Goal: Use online tool/utility: Utilize a website feature to perform a specific function

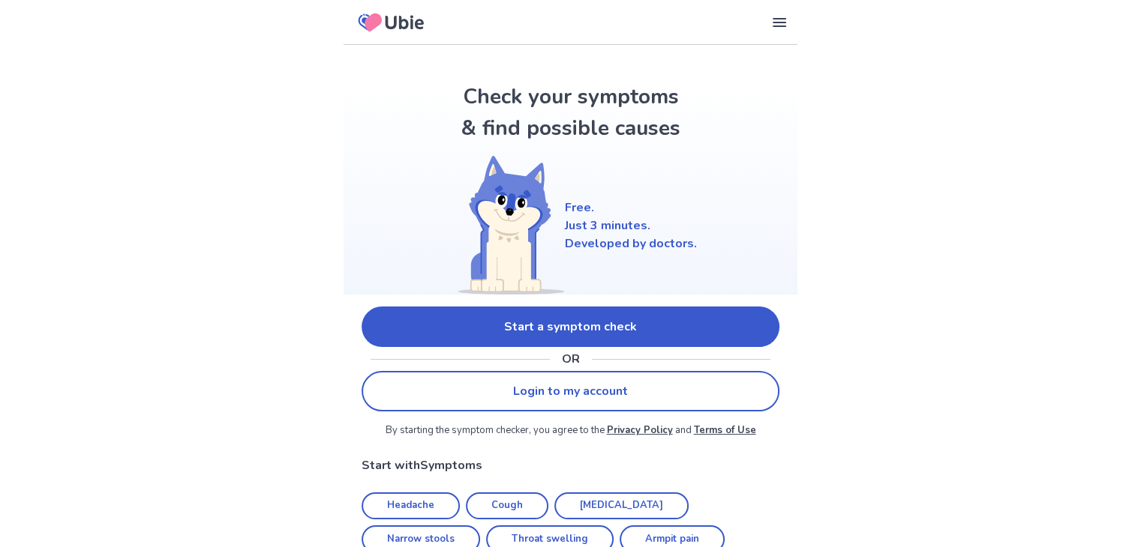
click at [545, 322] on link "Start a symptom check" at bounding box center [570, 327] width 418 height 40
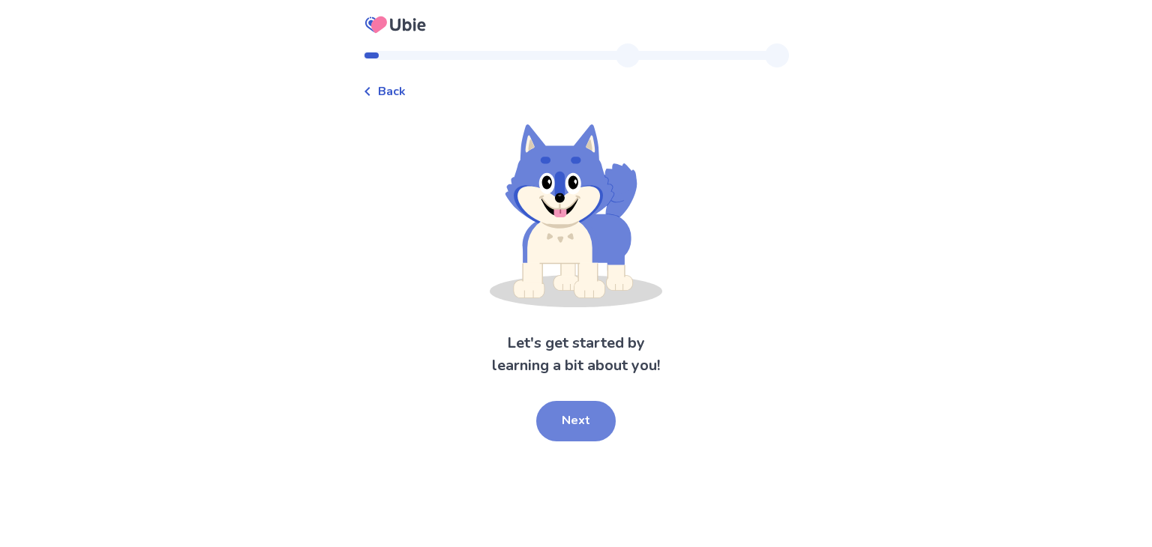
click at [567, 433] on button "Next" at bounding box center [575, 421] width 79 height 40
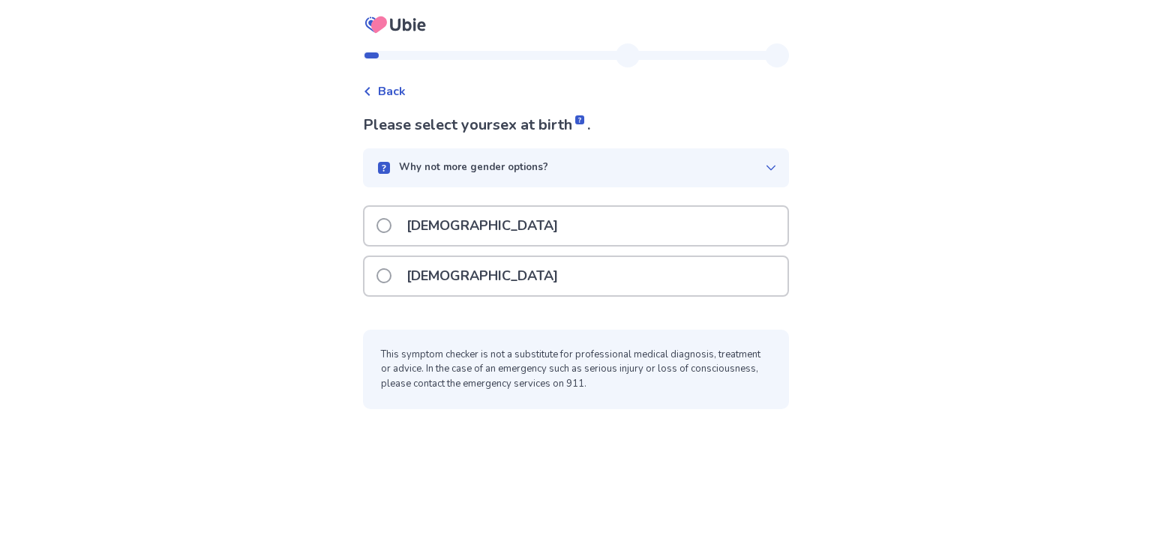
click at [388, 229] on span at bounding box center [383, 225] width 15 height 15
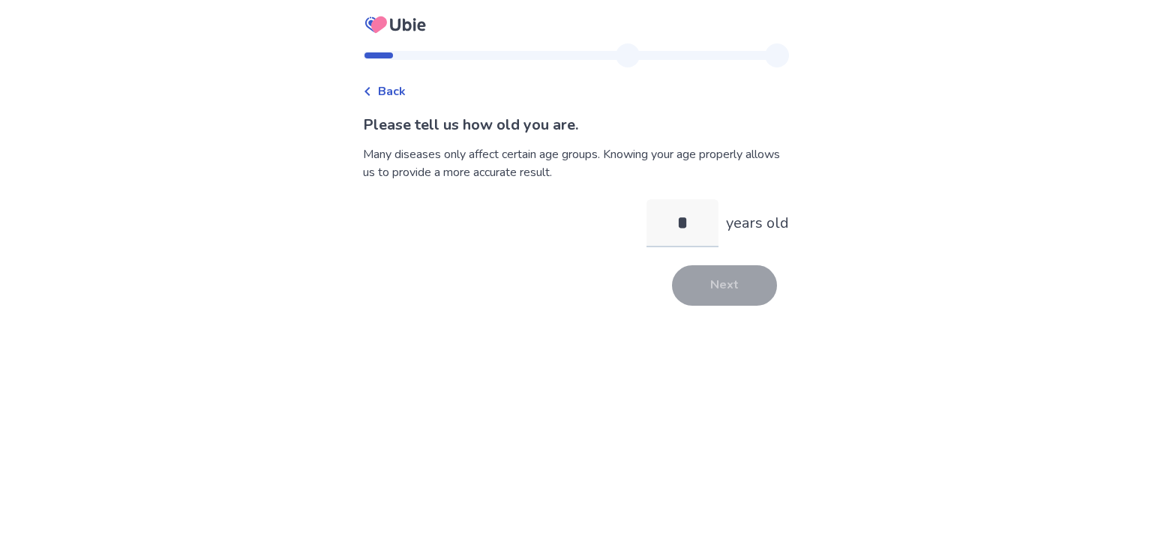
type input "**"
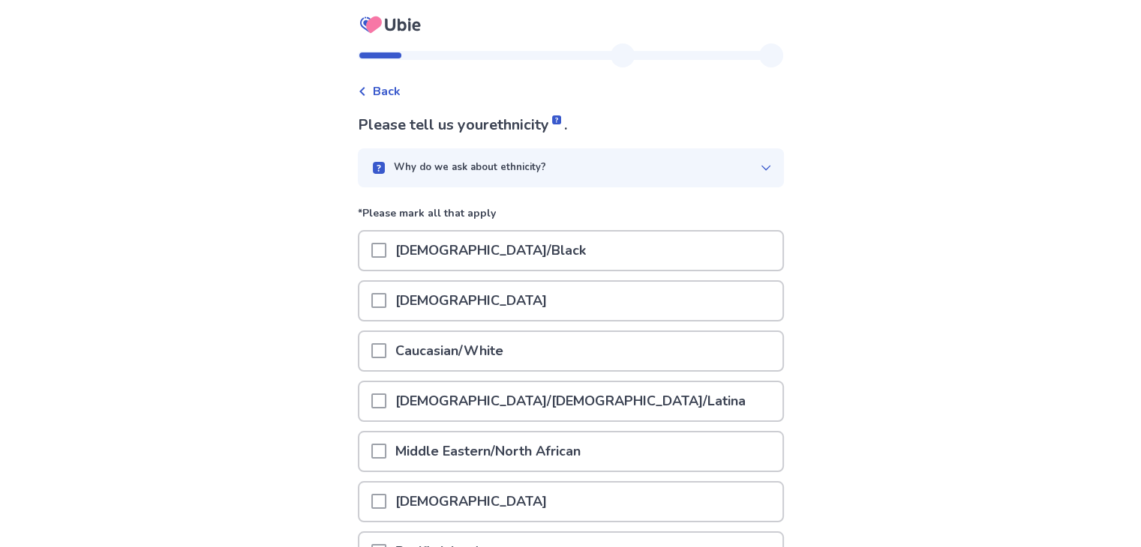
click at [386, 349] on span at bounding box center [378, 350] width 15 height 15
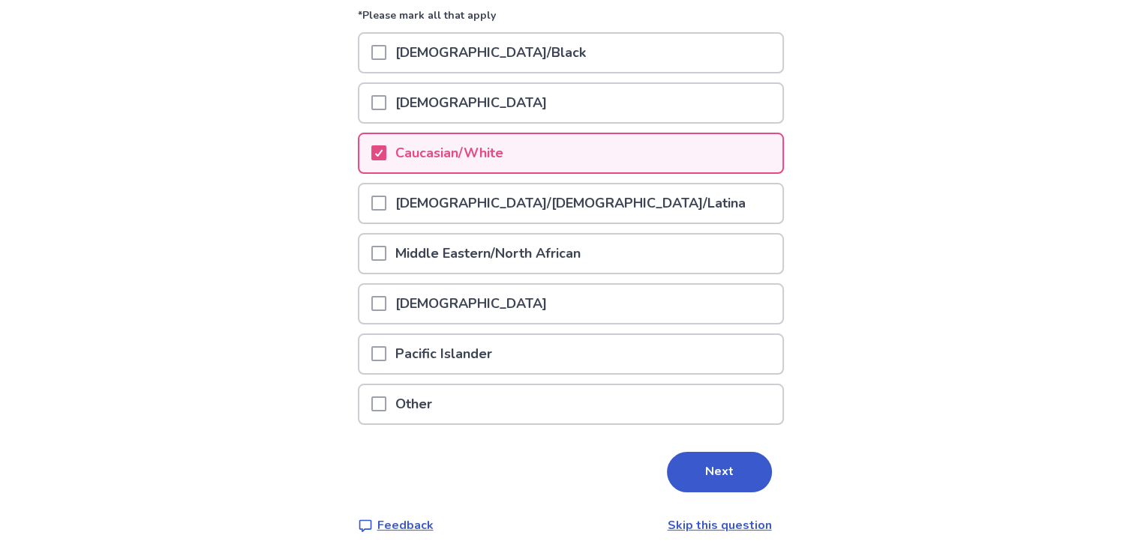
scroll to position [204, 0]
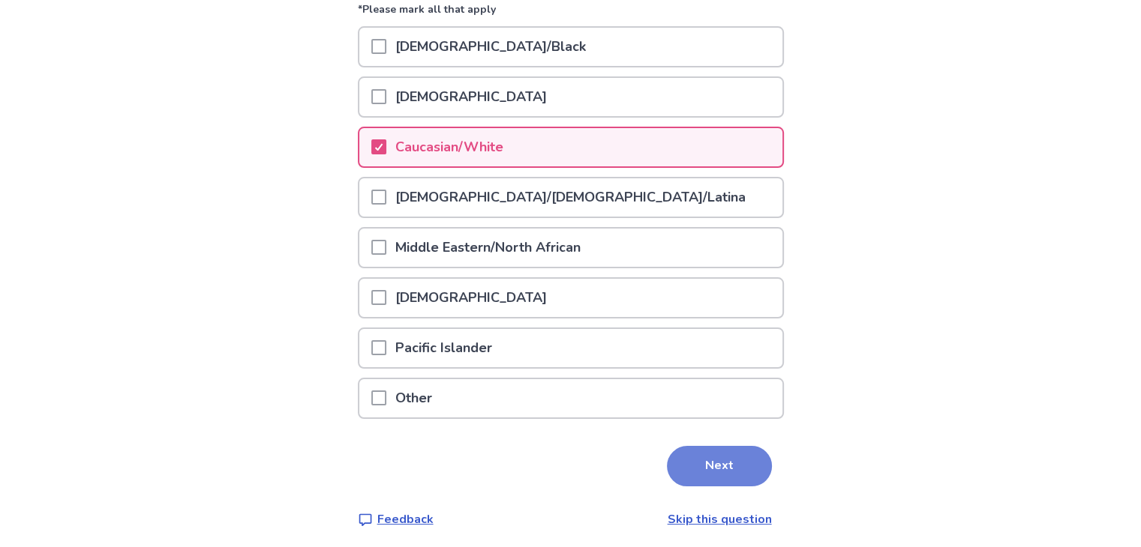
click at [702, 458] on button "Next" at bounding box center [719, 466] width 105 height 40
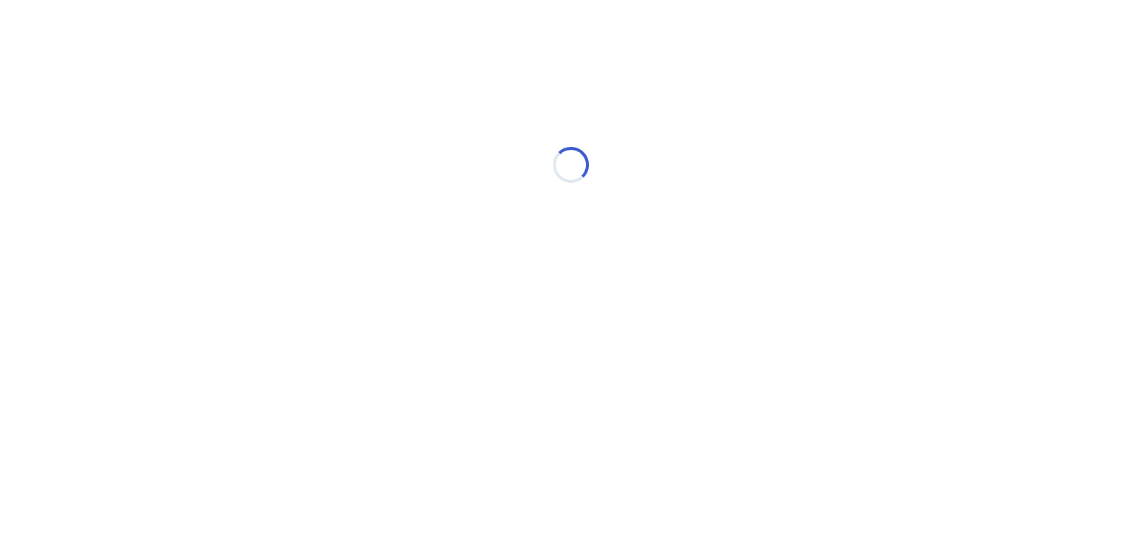
scroll to position [0, 0]
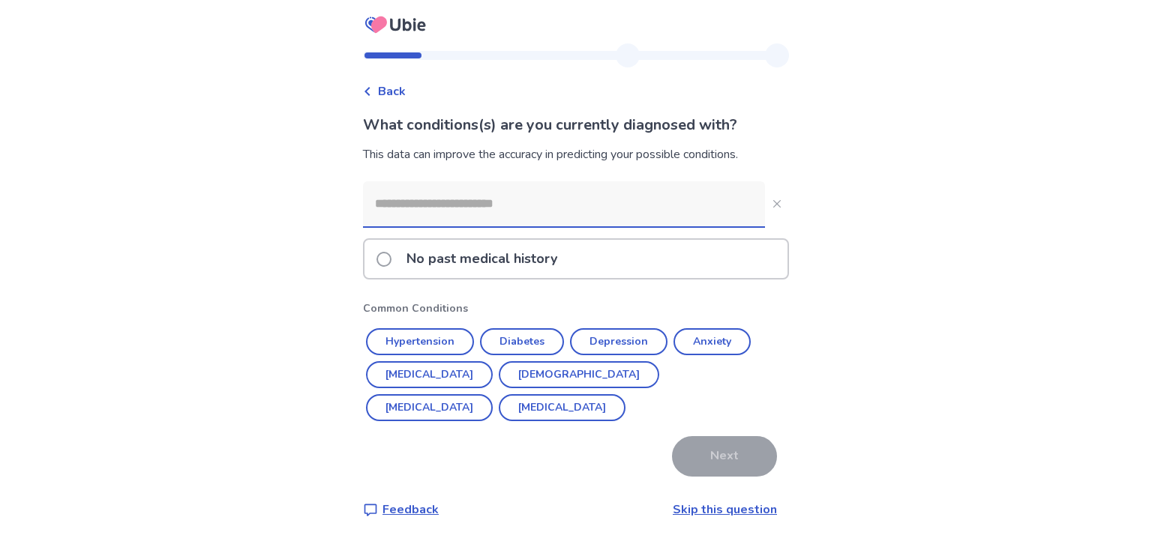
click at [397, 214] on input at bounding box center [564, 203] width 402 height 45
click at [423, 337] on button "Hypertension" at bounding box center [420, 341] width 108 height 27
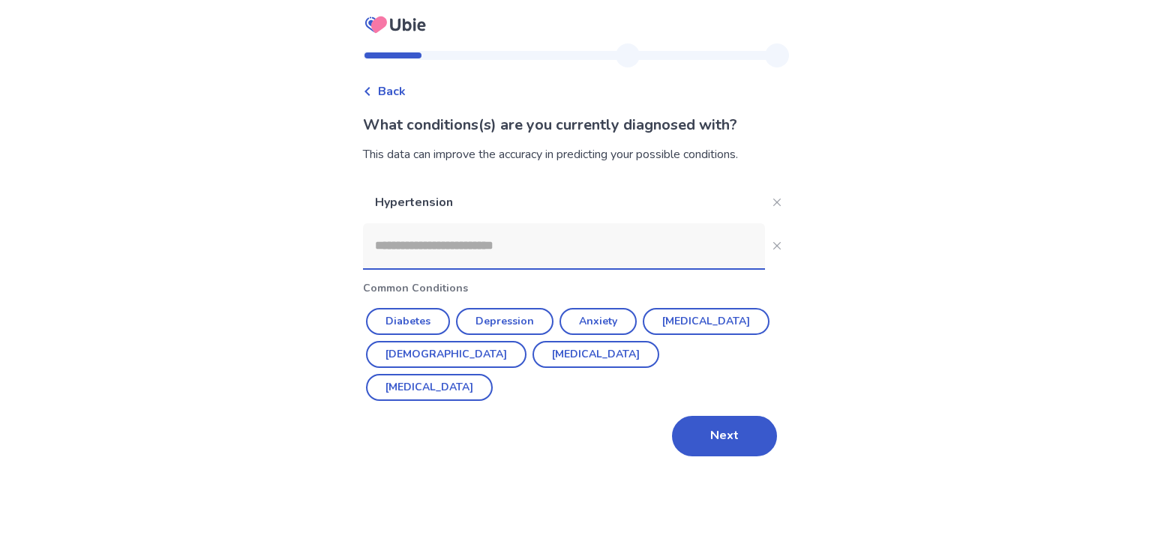
click at [498, 241] on input at bounding box center [564, 245] width 402 height 45
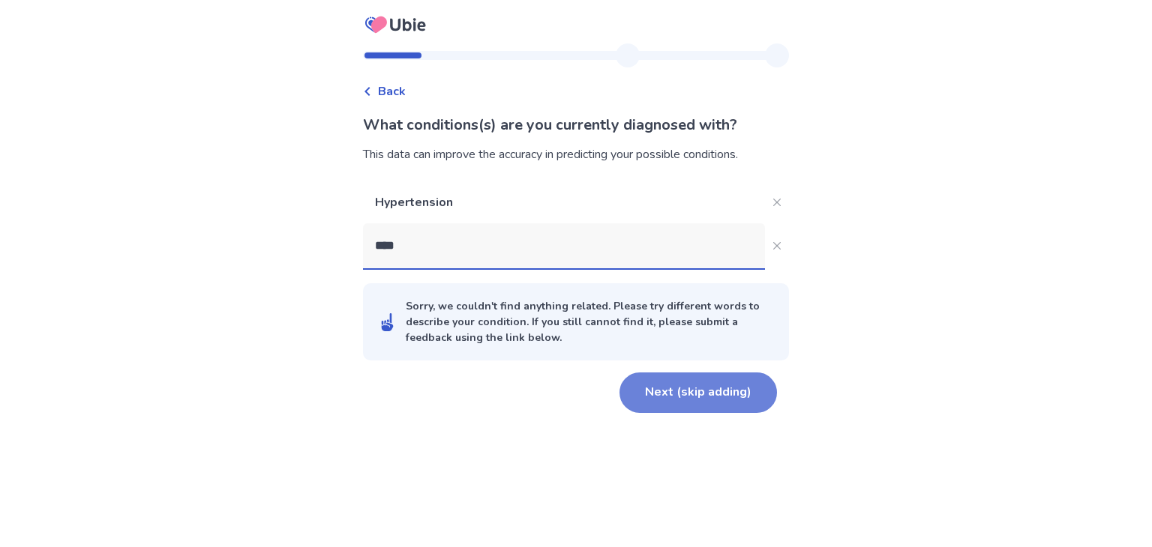
type input "****"
click at [706, 393] on button "Next (skip adding)" at bounding box center [697, 393] width 157 height 40
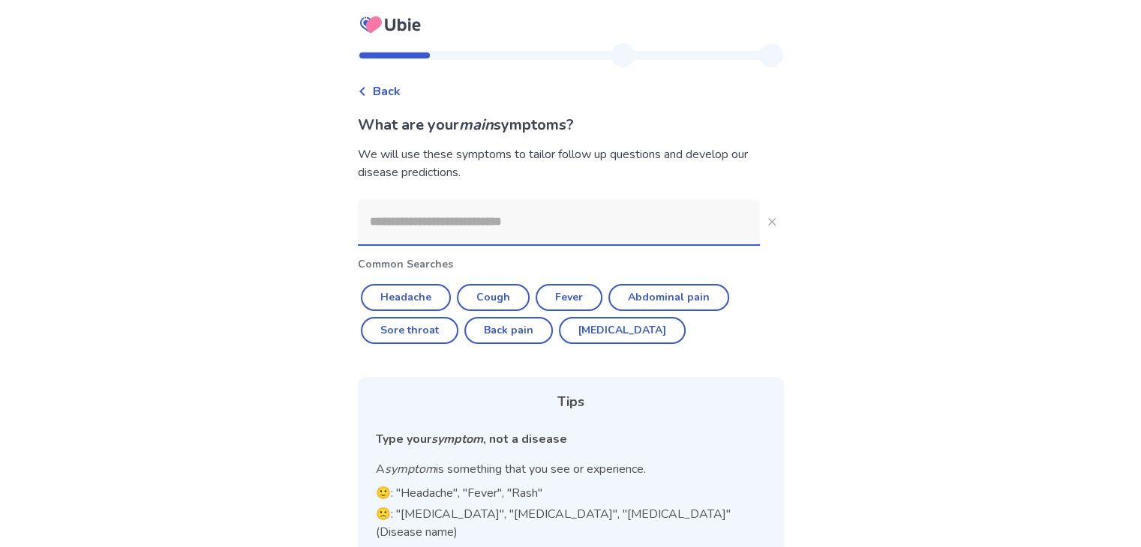
click at [459, 217] on input at bounding box center [559, 221] width 402 height 45
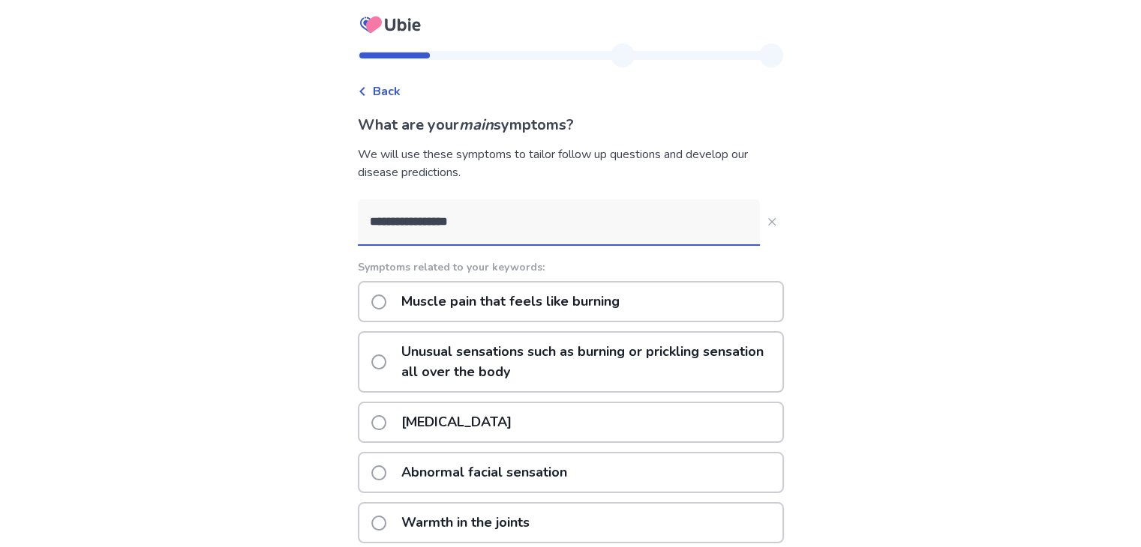
type input "**********"
click at [386, 355] on span at bounding box center [378, 362] width 15 height 15
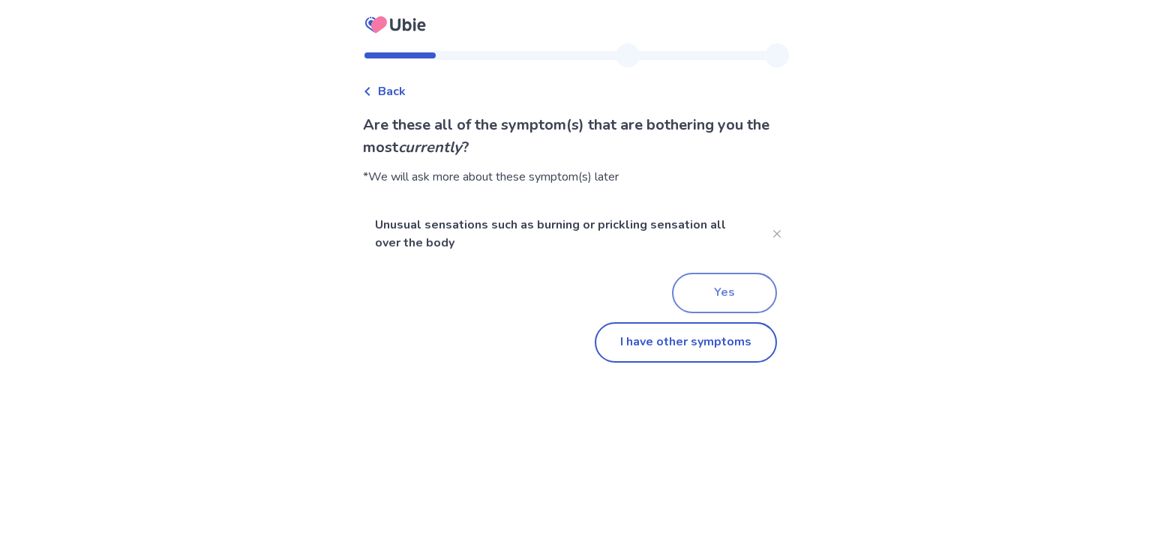
click at [711, 289] on button "Yes" at bounding box center [724, 293] width 105 height 40
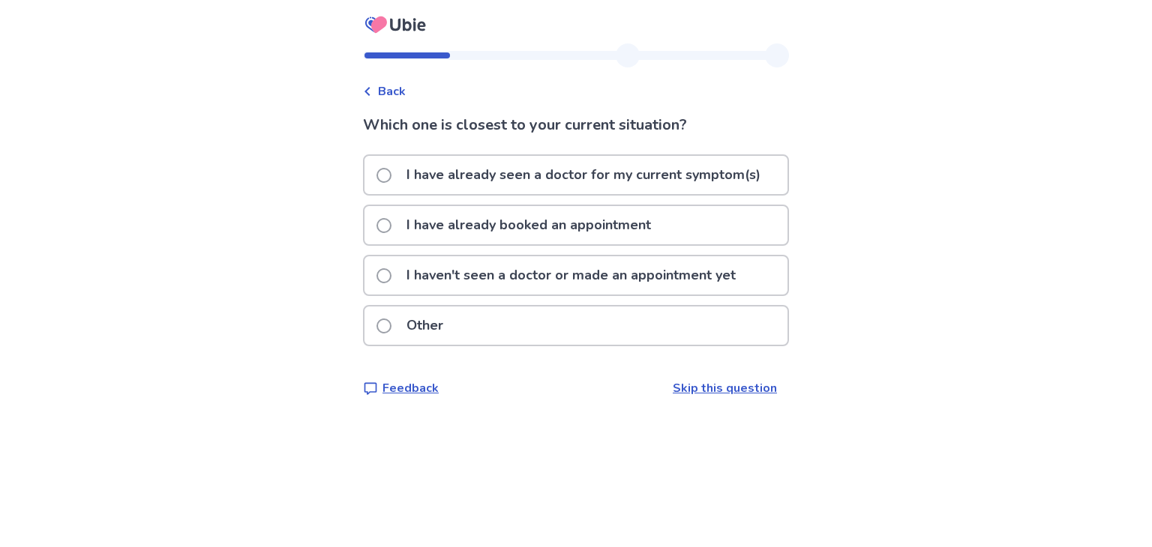
click at [391, 277] on span at bounding box center [383, 275] width 15 height 15
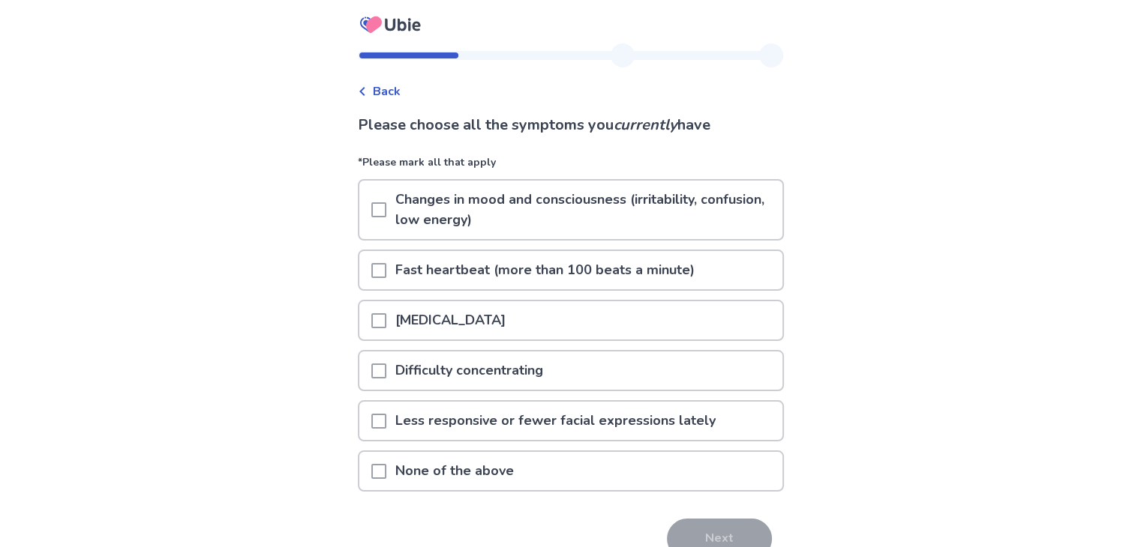
click at [386, 466] on span at bounding box center [378, 471] width 15 height 15
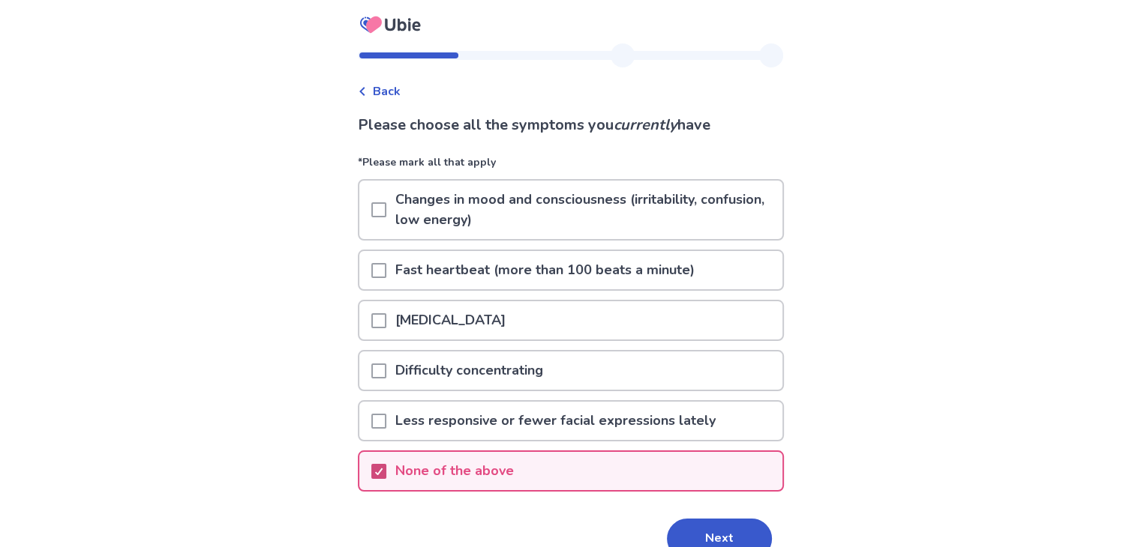
click at [383, 468] on icon at bounding box center [378, 471] width 9 height 7
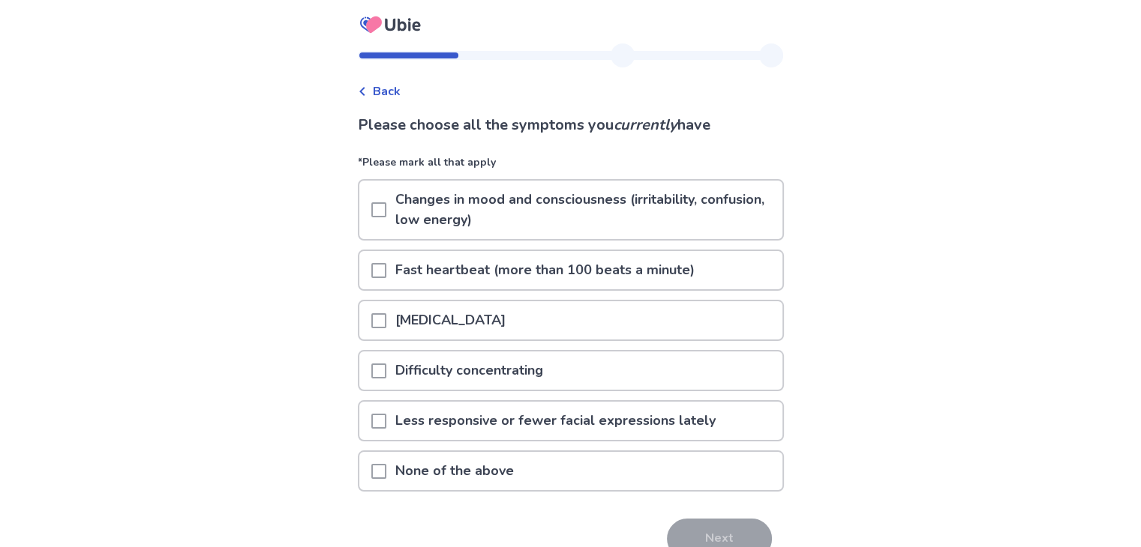
click at [415, 469] on p "None of the above" at bounding box center [454, 471] width 136 height 38
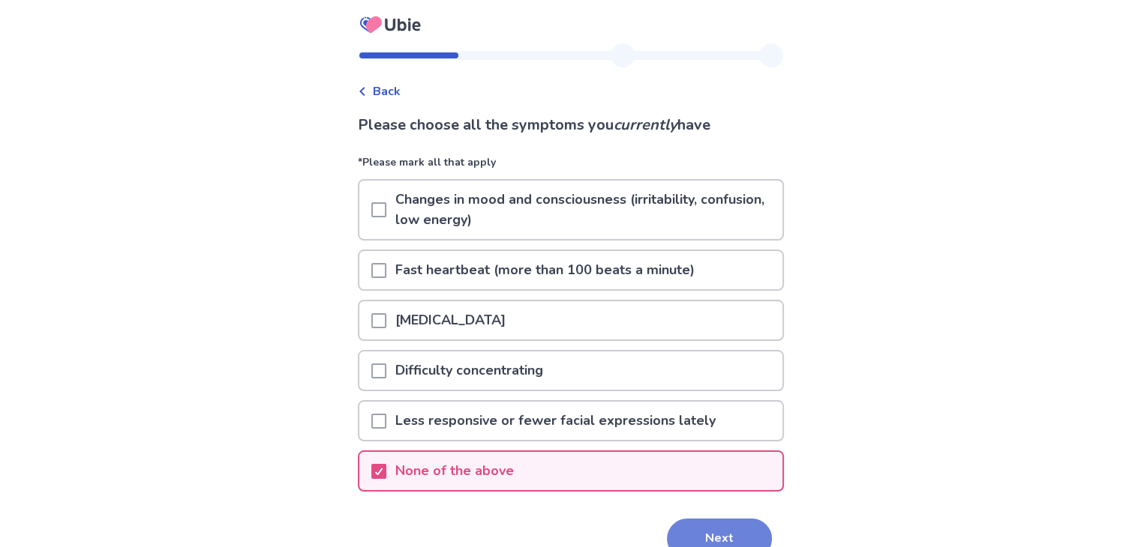
click at [709, 529] on button "Next" at bounding box center [719, 539] width 105 height 40
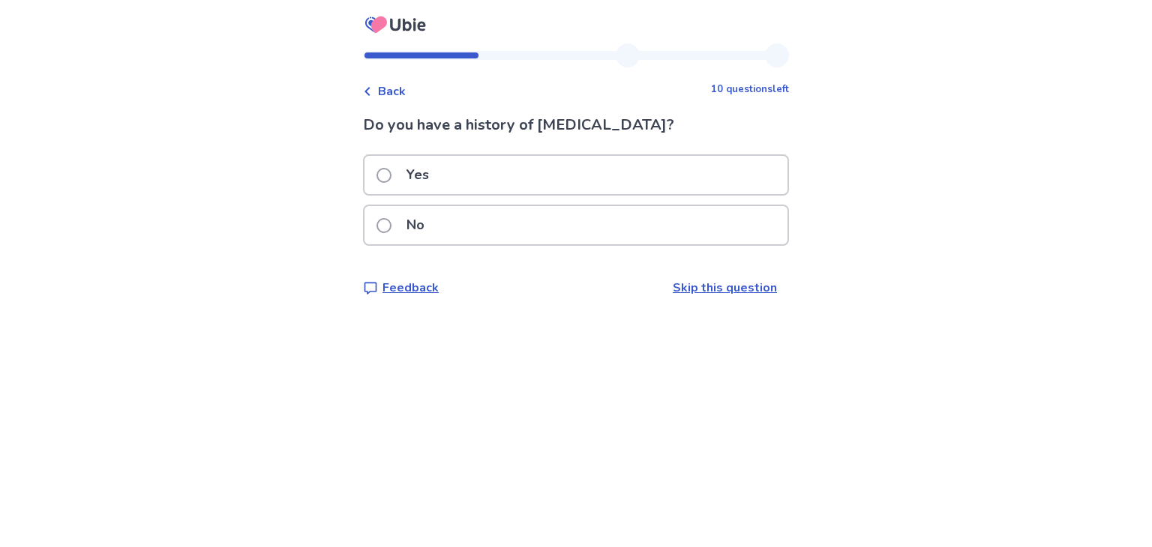
click at [391, 220] on span at bounding box center [383, 225] width 15 height 15
